Goal: Go to known website: Go to known website

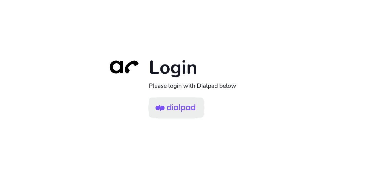
click at [166, 115] on img at bounding box center [175, 108] width 40 height 19
